Goal: Task Accomplishment & Management: Complete application form

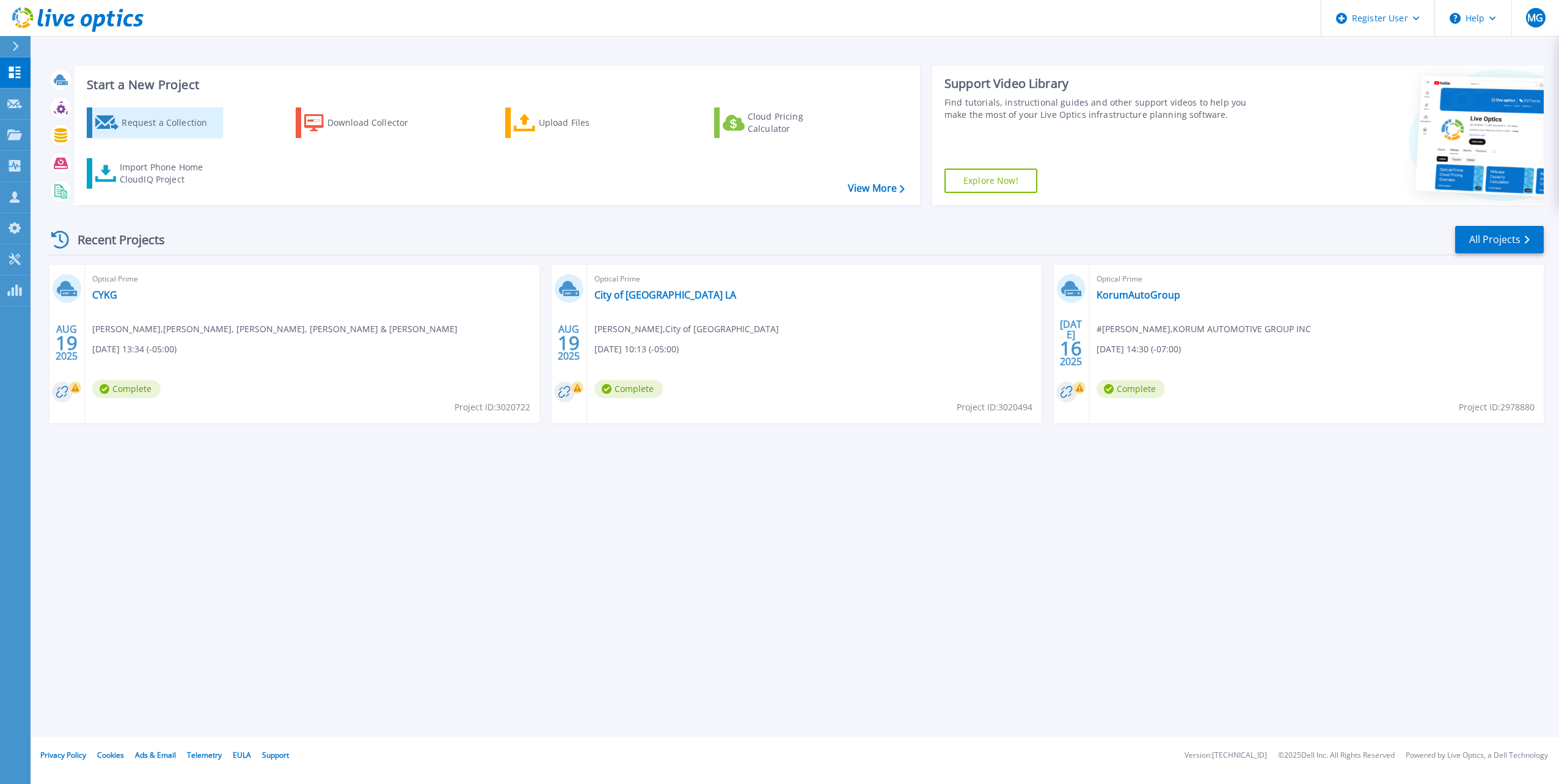
click at [186, 124] on div "Request a Collection" at bounding box center [170, 122] width 98 height 24
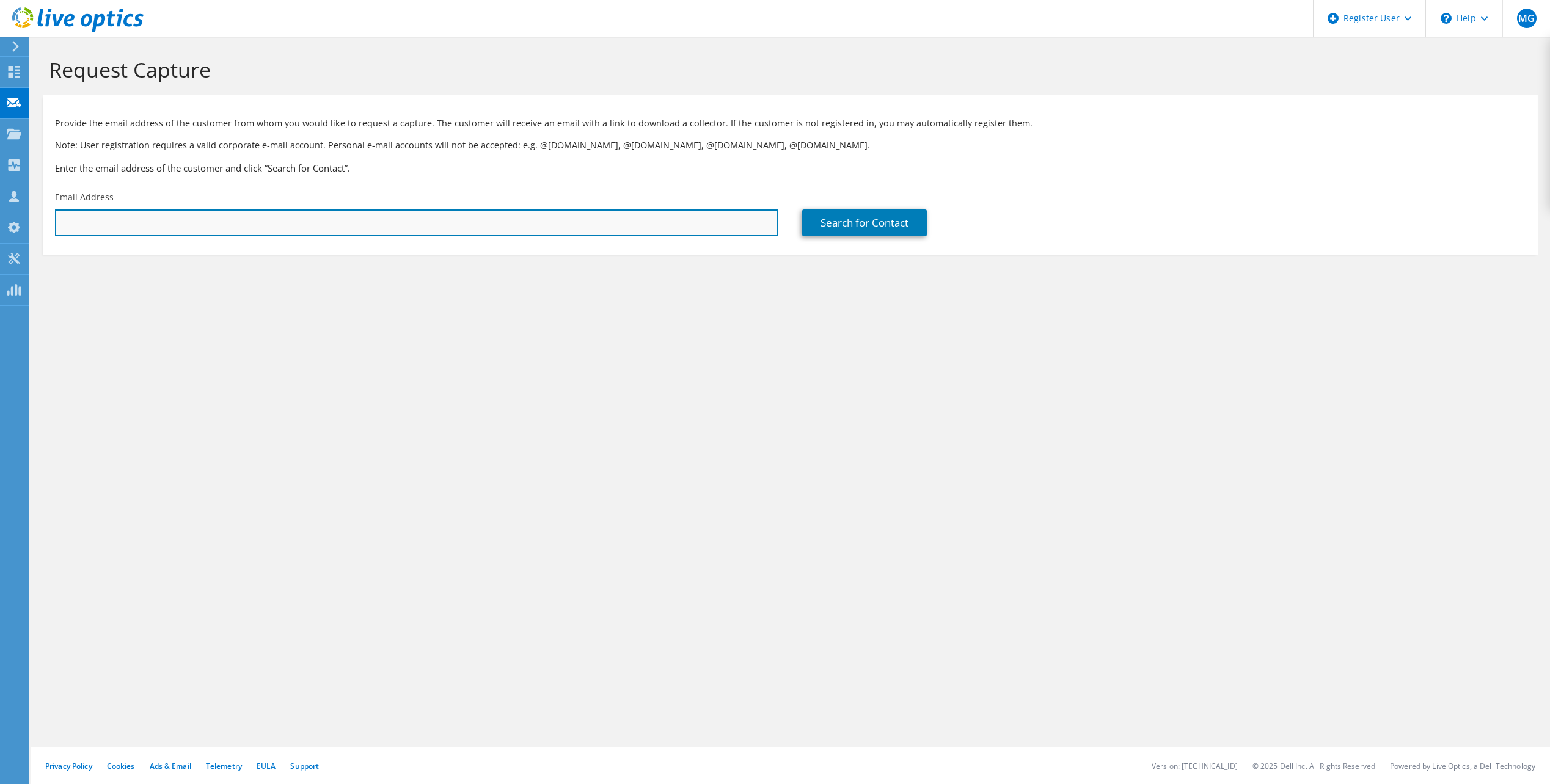
click at [151, 230] on input "text" at bounding box center [417, 223] width 723 height 27
type input "m"
click at [96, 228] on input "text" at bounding box center [417, 223] width 723 height 27
paste input "[PERSON_NAME][EMAIL_ADDRESS][PERSON_NAME][DOMAIN_NAME]"
type input "[PERSON_NAME][EMAIL_ADDRESS][PERSON_NAME][DOMAIN_NAME]"
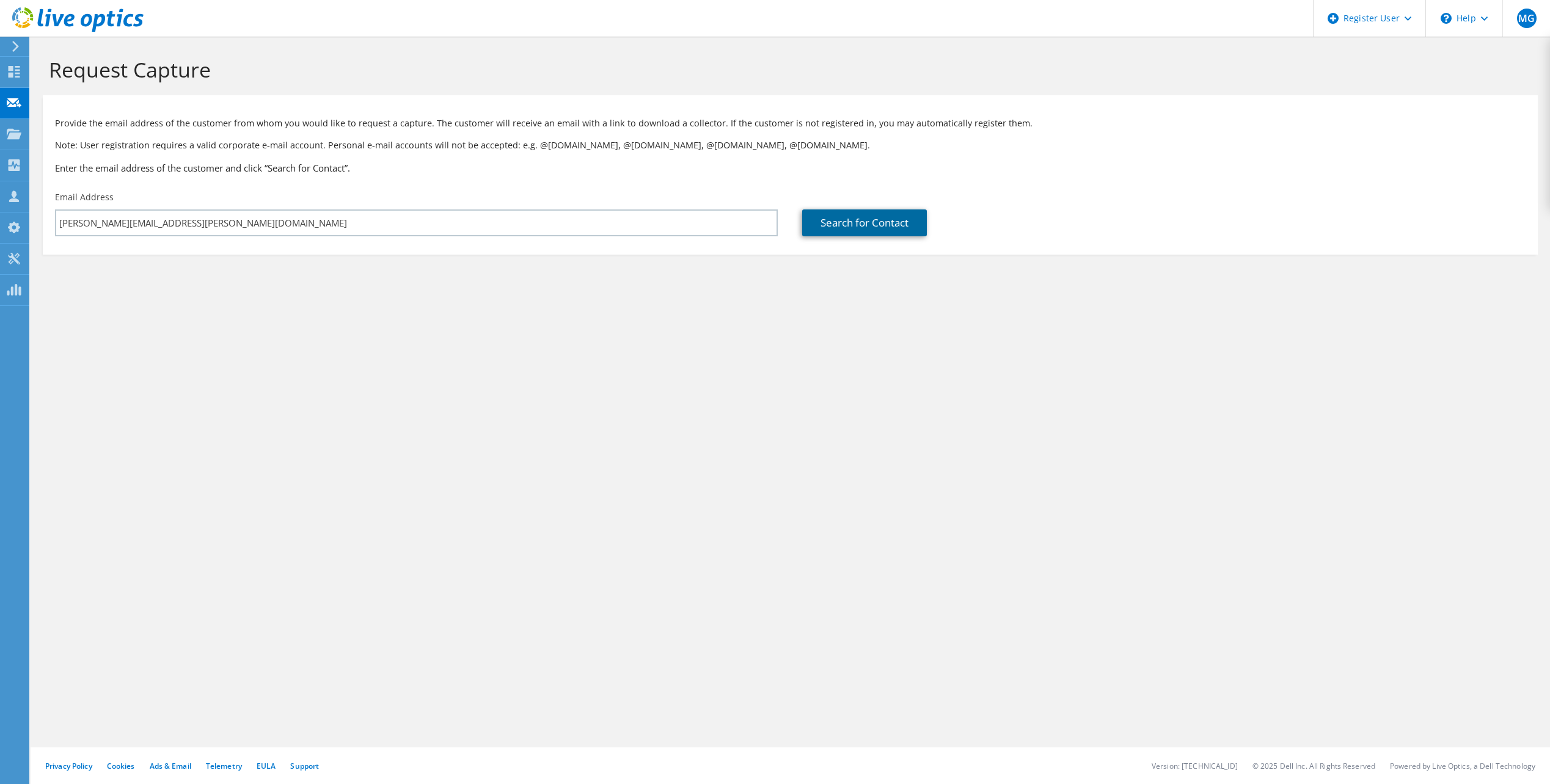
click at [866, 228] on link "Search for Contact" at bounding box center [865, 223] width 124 height 27
type input "Cohesive Connections, LLC"
type input "[PERSON_NAME]"
type input "[GEOGRAPHIC_DATA]"
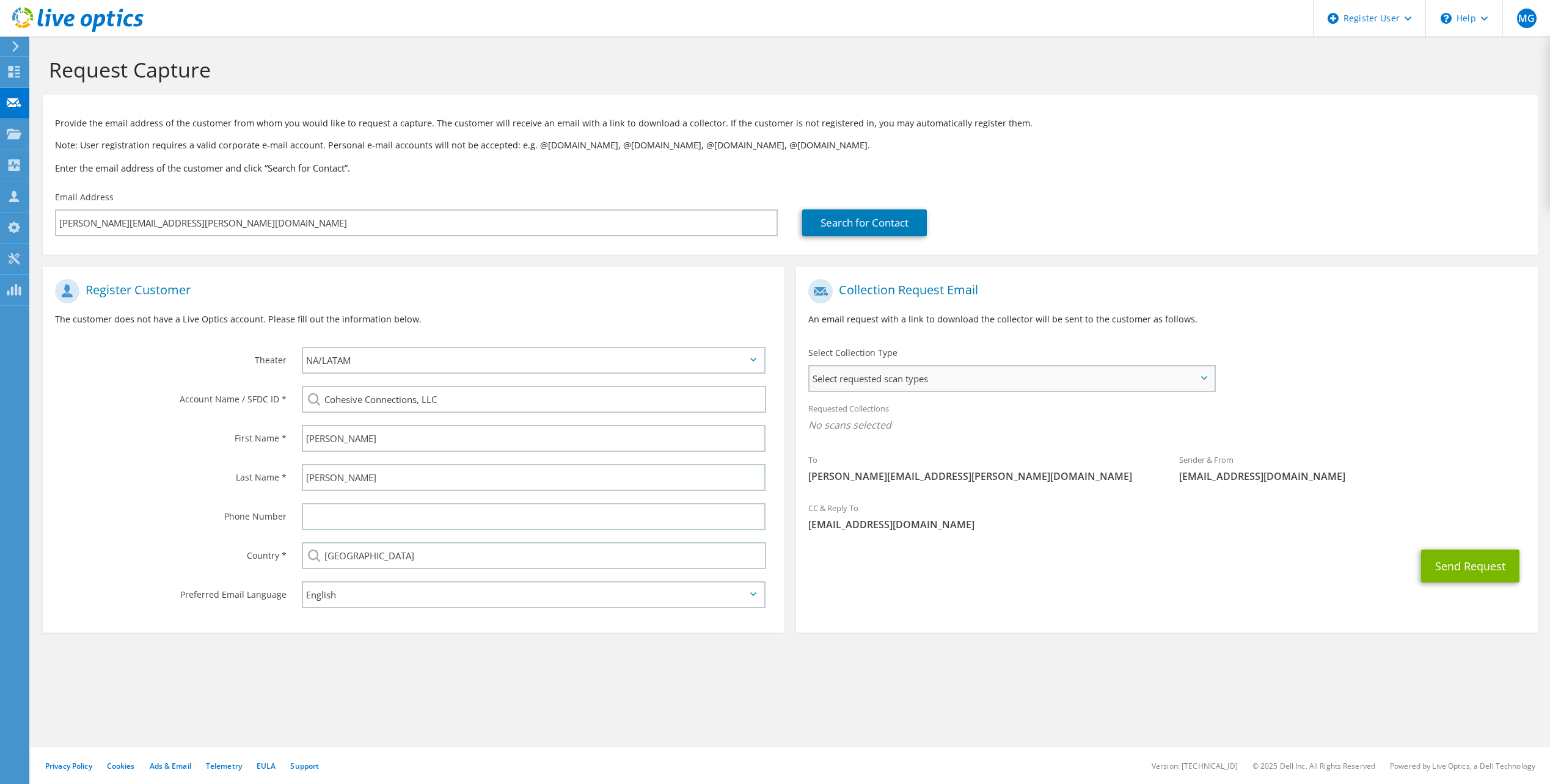
click at [1033, 372] on span "Select requested scan types" at bounding box center [1011, 379] width 404 height 24
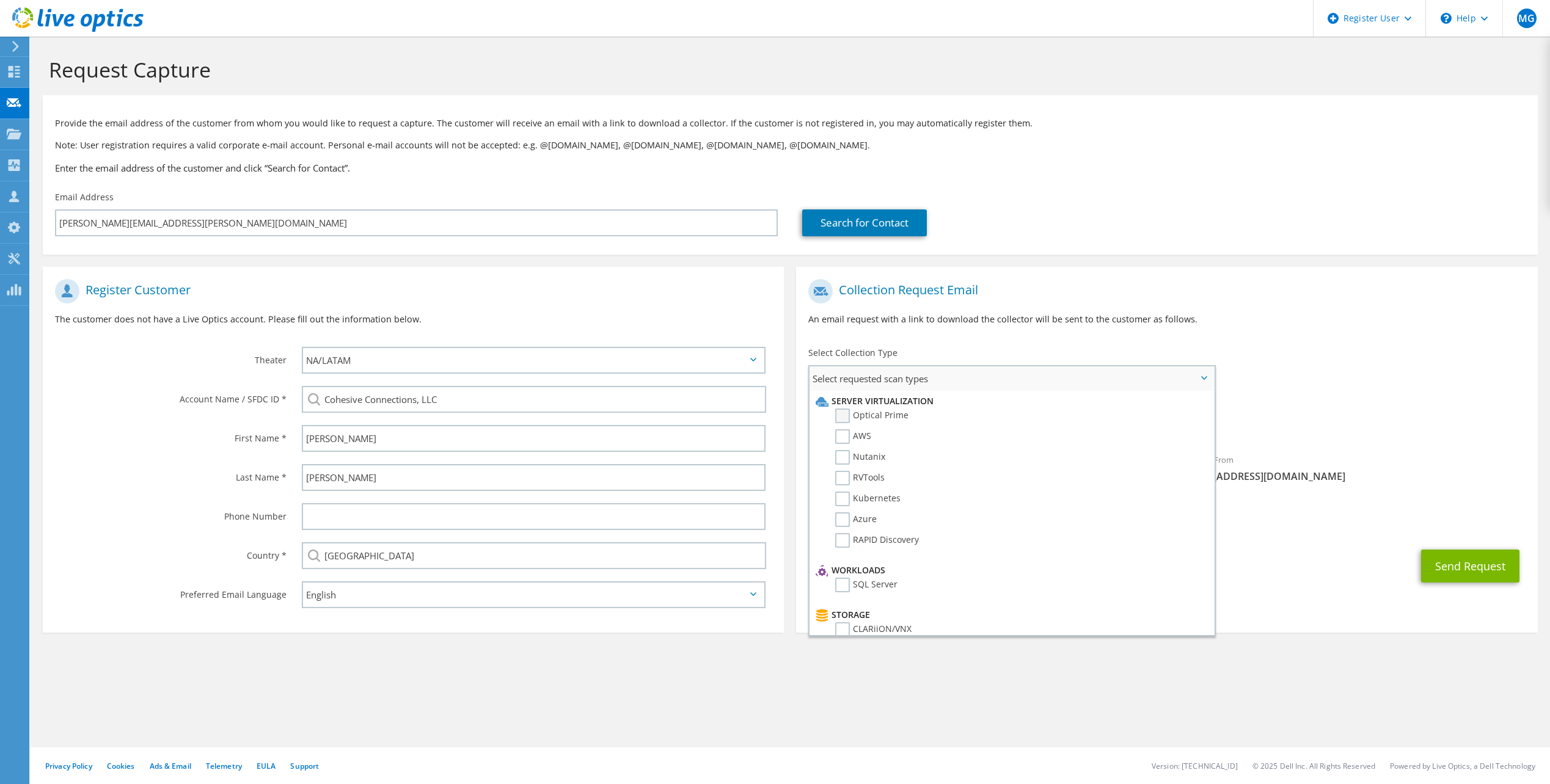
click at [854, 417] on label "Optical Prime" at bounding box center [872, 416] width 73 height 15
click at [0, 0] on input "Optical Prime" at bounding box center [0, 0] width 0 height 0
click at [481, 721] on div "Request Capture Provide the email address of the customer from whom you would l…" at bounding box center [791, 411] width 1520 height 748
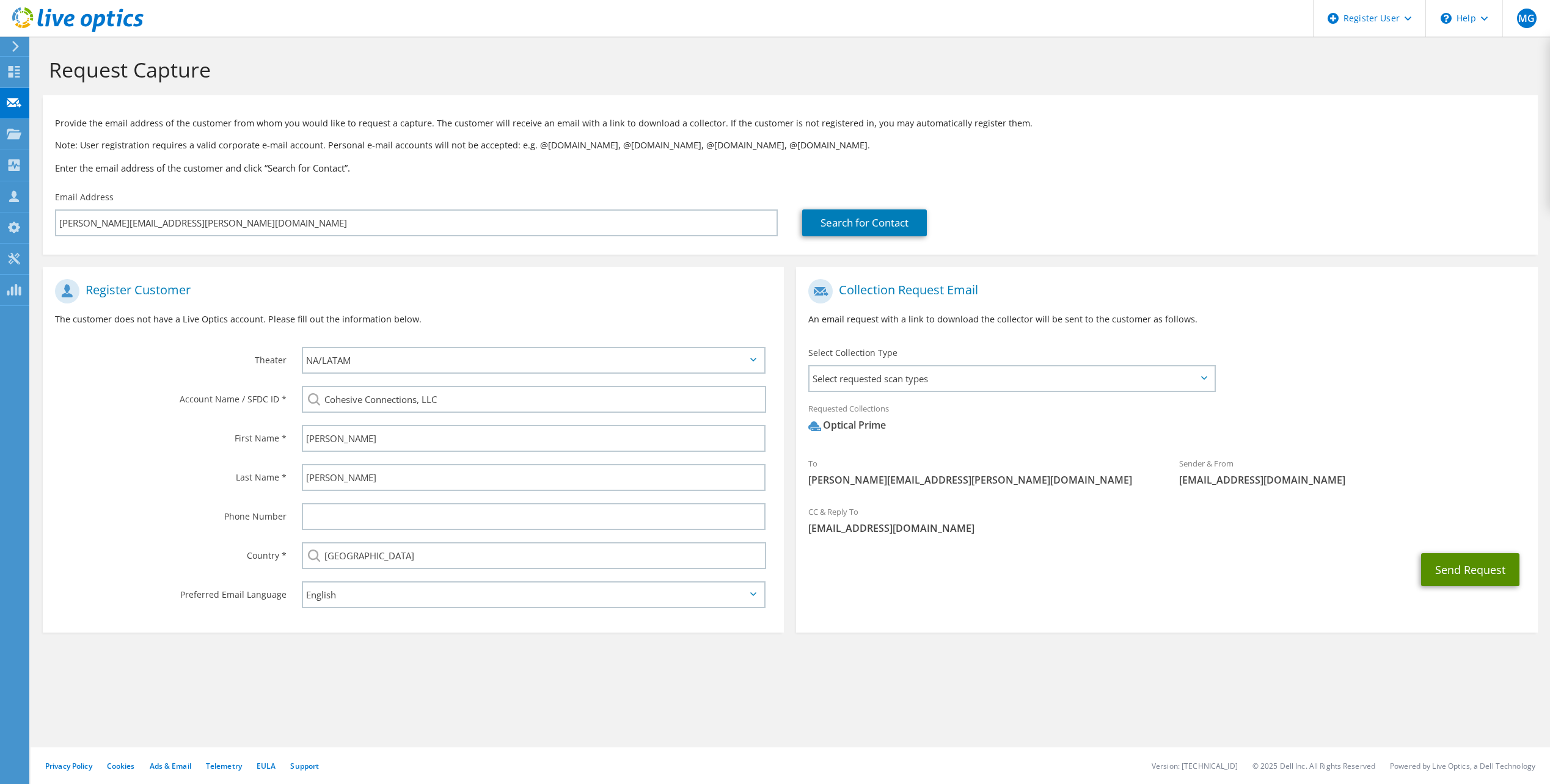
click at [1467, 578] on button "Send Request" at bounding box center [1470, 570] width 98 height 33
